Goal: Information Seeking & Learning: Learn about a topic

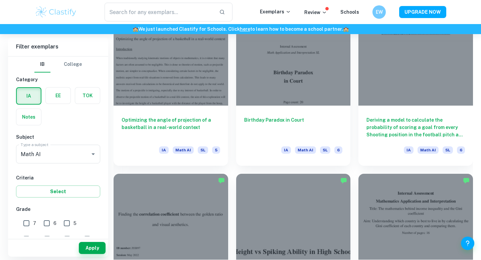
scroll to position [1544, 0]
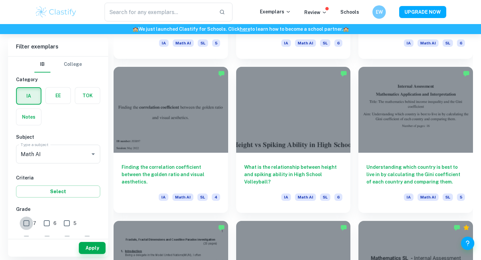
click at [26, 221] on input "7" at bounding box center [26, 222] width 13 height 13
checkbox input "true"
click at [85, 245] on button "Apply" at bounding box center [92, 248] width 27 height 12
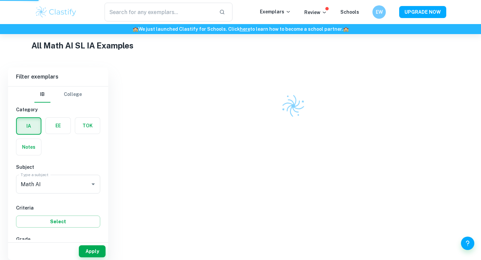
scroll to position [138, 0]
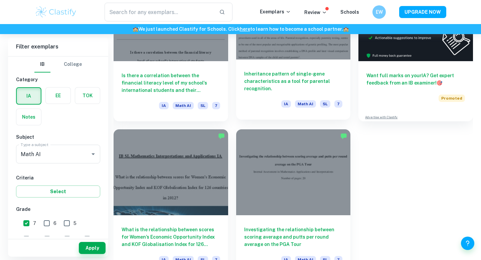
scroll to position [265, 0]
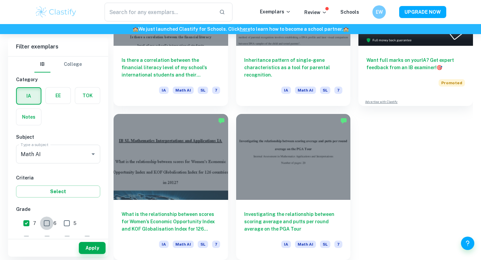
click at [50, 225] on input "6" at bounding box center [46, 222] width 13 height 13
checkbox input "true"
click at [83, 249] on button "Apply" at bounding box center [92, 248] width 27 height 12
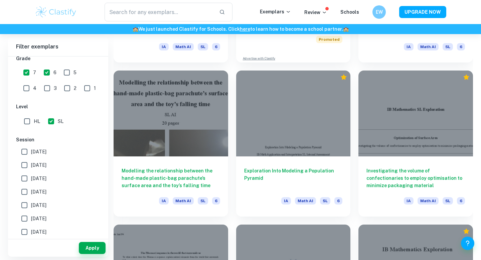
scroll to position [1390, 0]
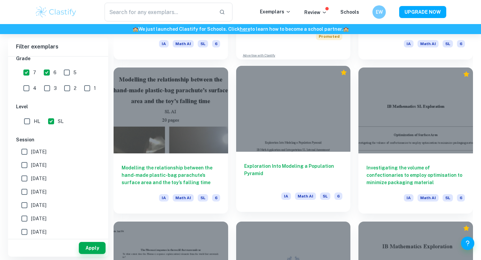
click at [316, 127] on div at bounding box center [293, 109] width 115 height 86
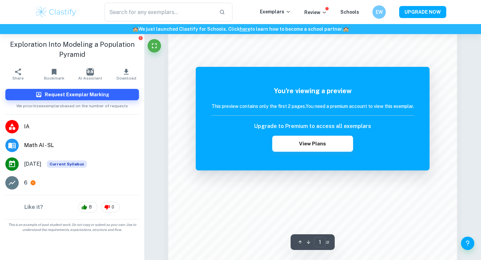
scroll to position [647, 0]
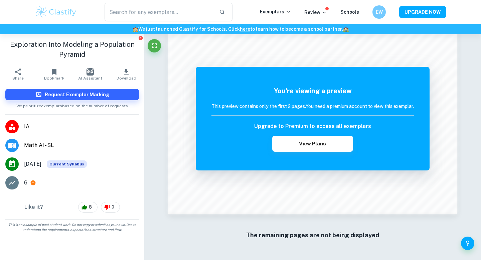
click at [34, 182] on icon at bounding box center [33, 182] width 5 height 5
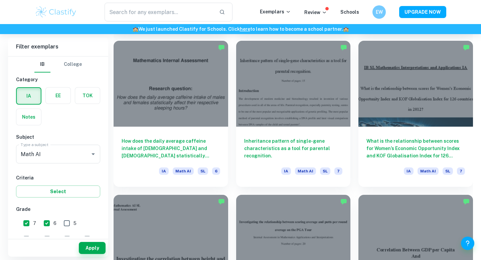
scroll to position [801, 0]
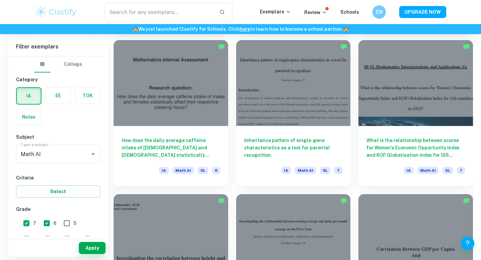
click at [197, 118] on div at bounding box center [171, 83] width 115 height 86
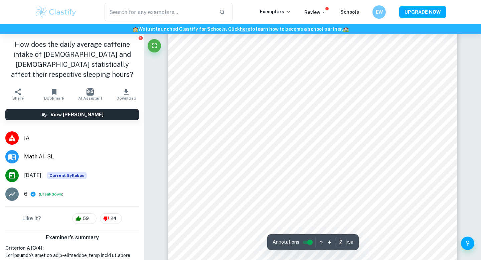
scroll to position [450, 0]
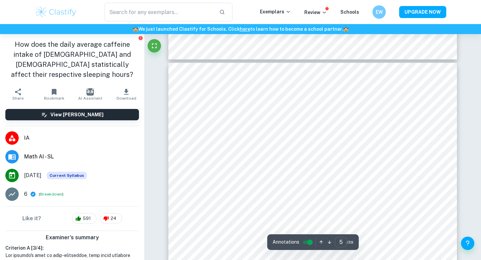
type input "6"
